Goal: Task Accomplishment & Management: Use online tool/utility

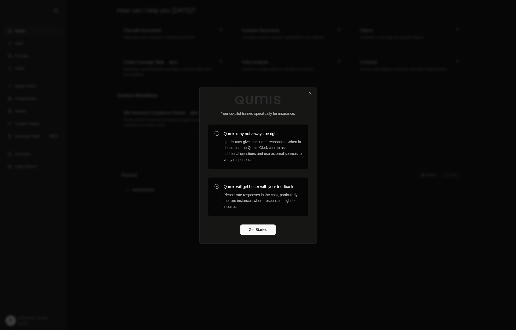
click at [268, 231] on button "Get Started" at bounding box center [258, 230] width 36 height 10
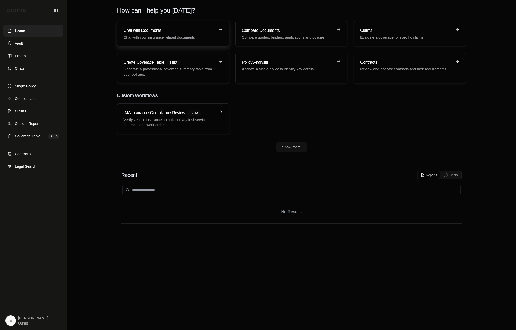
click at [217, 33] on div "Chat with Documents Chat with your insurance related documents" at bounding box center [173, 33] width 99 height 13
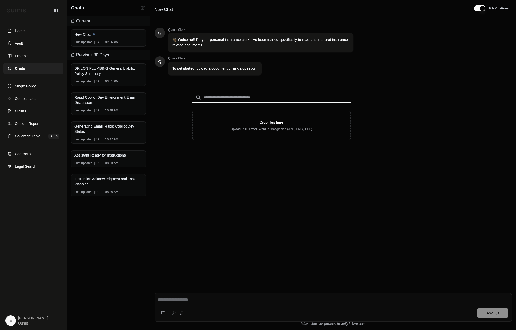
click at [277, 97] on input "search" at bounding box center [271, 97] width 159 height 10
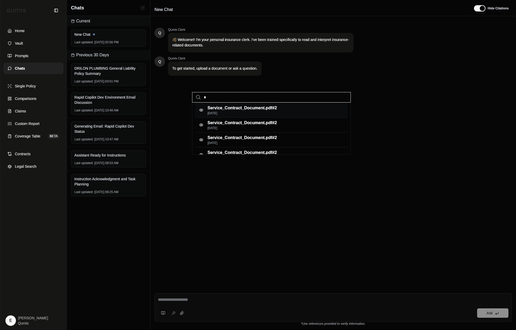
type input "*"
click at [267, 109] on p "Service_Contract_Document.pdf #2" at bounding box center [242, 108] width 69 height 6
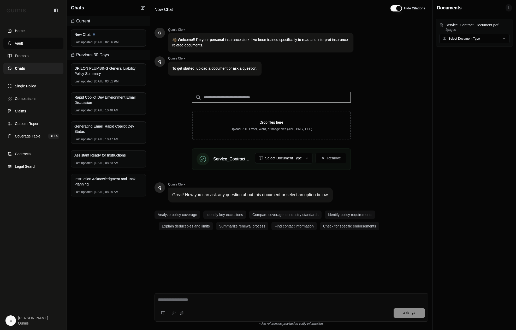
click at [42, 44] on link "Vault" at bounding box center [33, 43] width 60 height 11
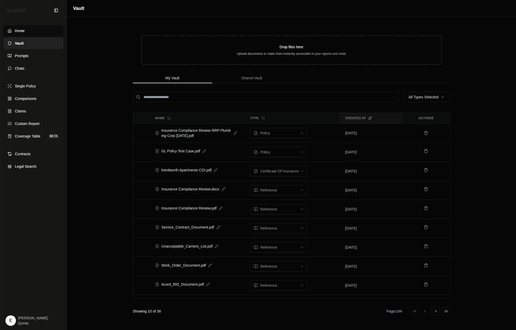
click at [41, 30] on link "Home" at bounding box center [33, 30] width 60 height 11
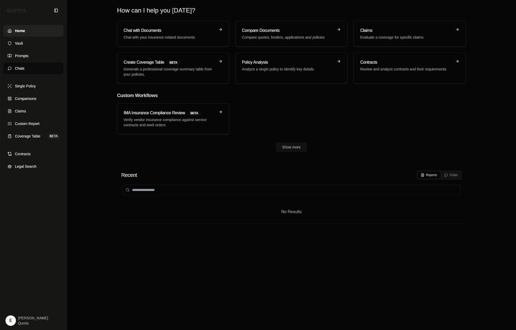
click at [34, 73] on link "Chats" at bounding box center [33, 68] width 60 height 11
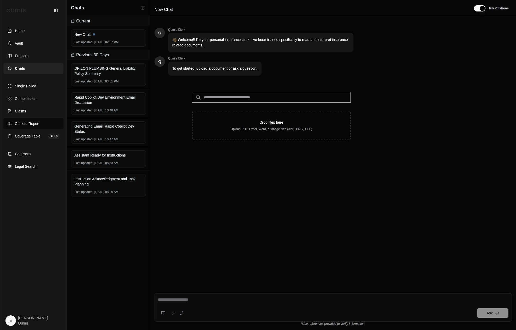
click at [31, 120] on link "Custom Report" at bounding box center [33, 123] width 60 height 11
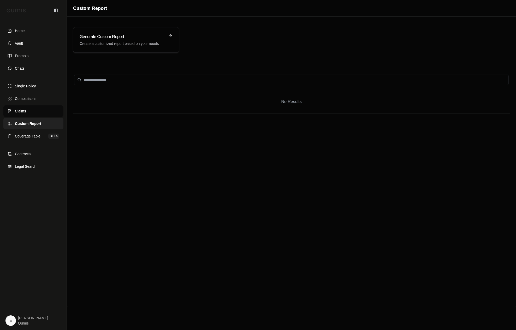
click at [33, 111] on link "Claims" at bounding box center [33, 110] width 60 height 11
click at [40, 158] on link "Contracts" at bounding box center [33, 153] width 60 height 11
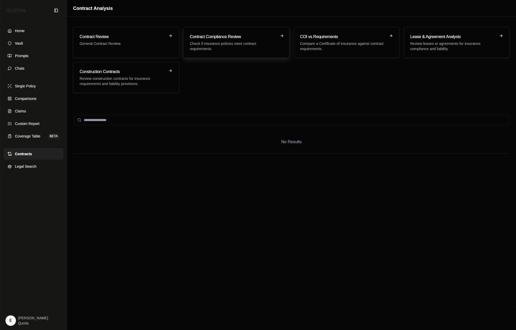
click at [271, 42] on p "Check if insurance policies meet contract requirements." at bounding box center [233, 46] width 86 height 10
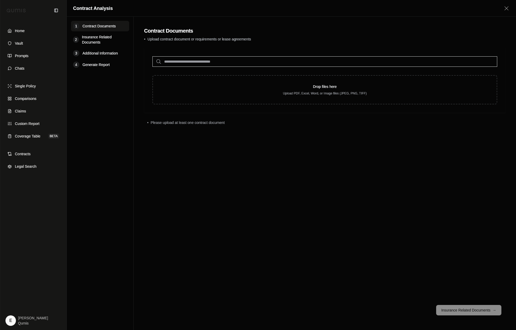
click at [137, 67] on main "Contract Documents • Upload contract document or requirements or lease agreemen…" at bounding box center [325, 174] width 382 height 314
